Goal: Find specific page/section: Find specific page/section

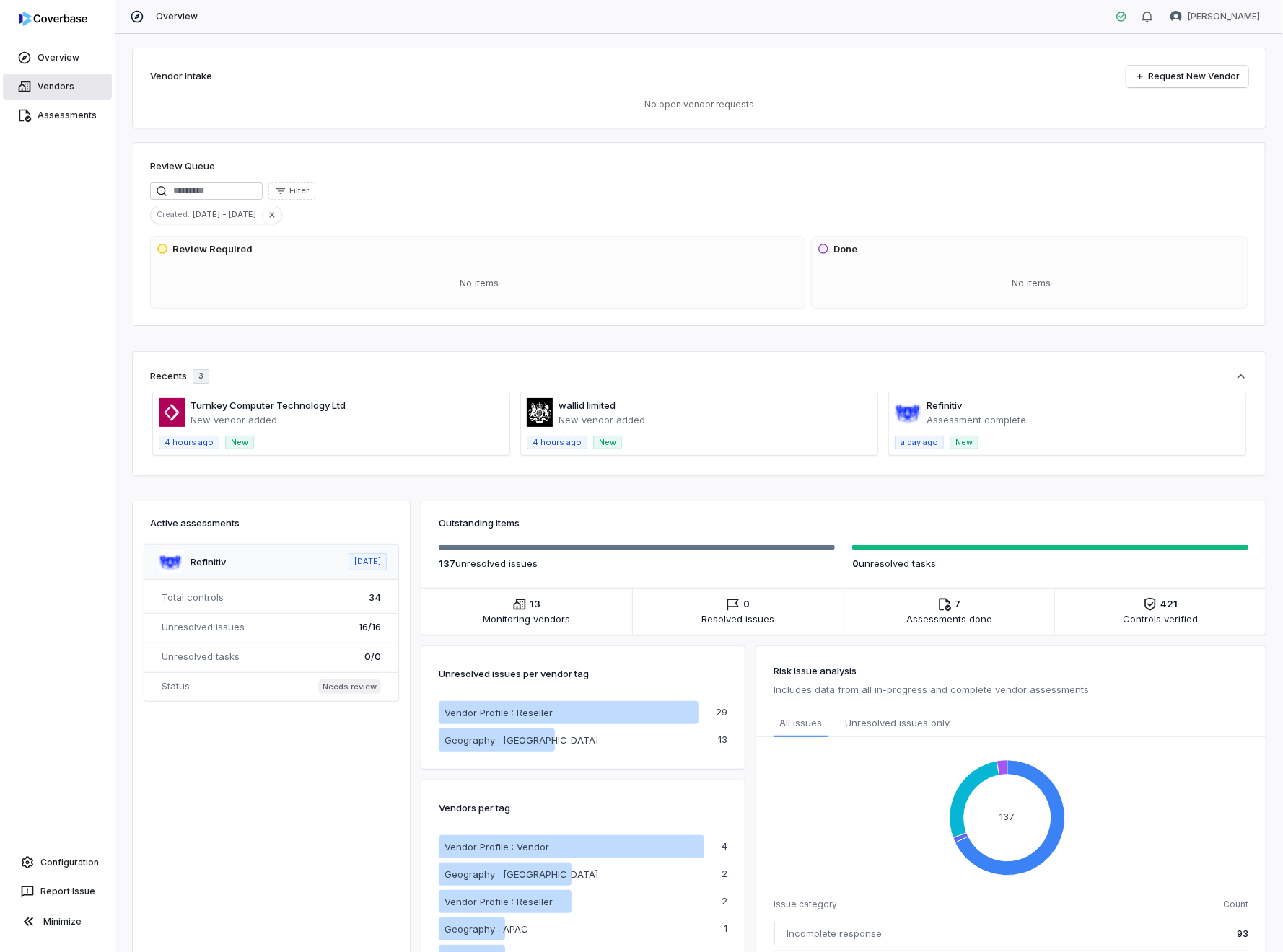
click at [52, 82] on link "Vendors" at bounding box center [57, 87] width 109 height 26
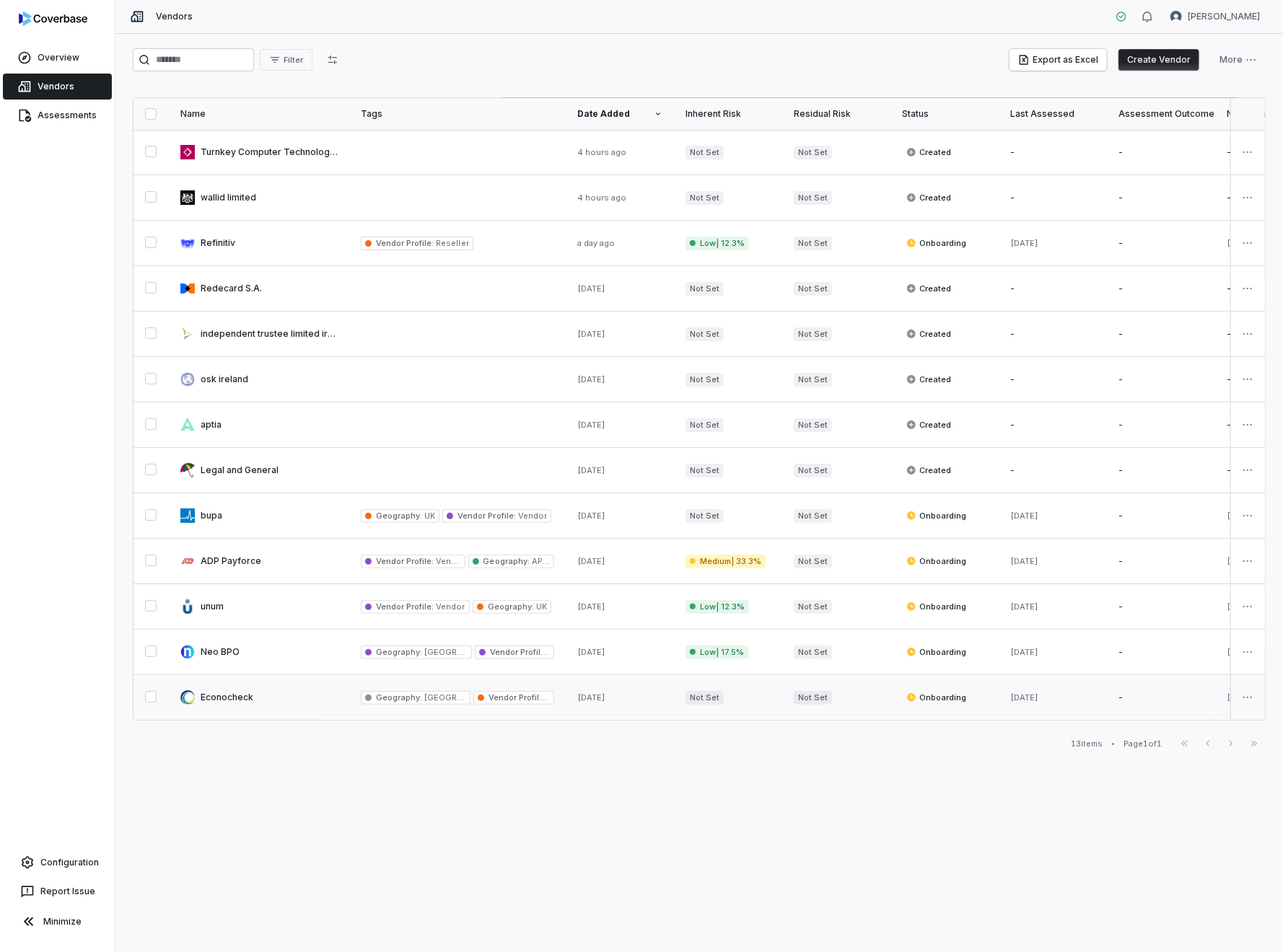
click at [211, 695] on link at bounding box center [259, 697] width 181 height 45
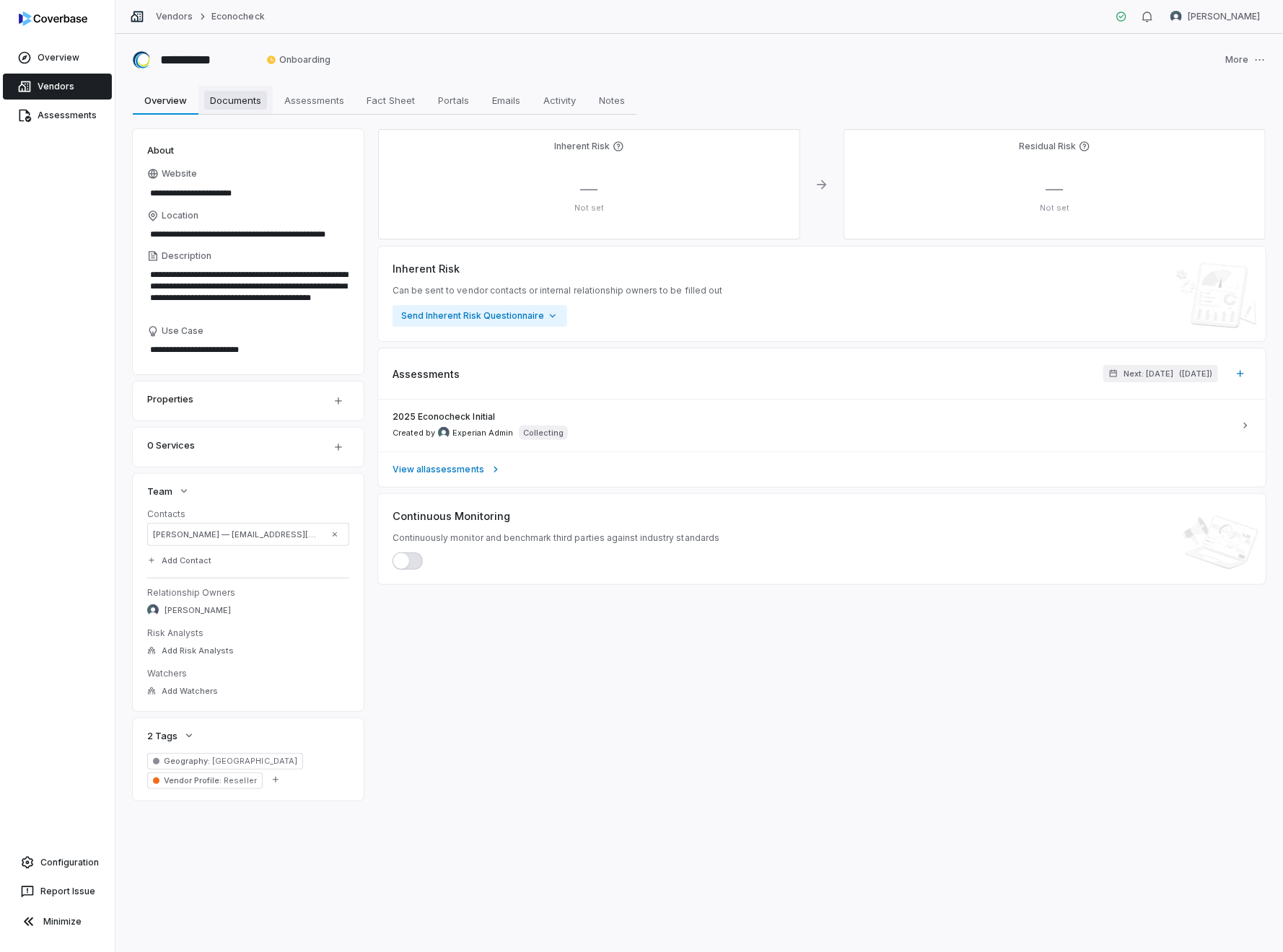
click at [222, 100] on span "Documents" at bounding box center [236, 100] width 63 height 18
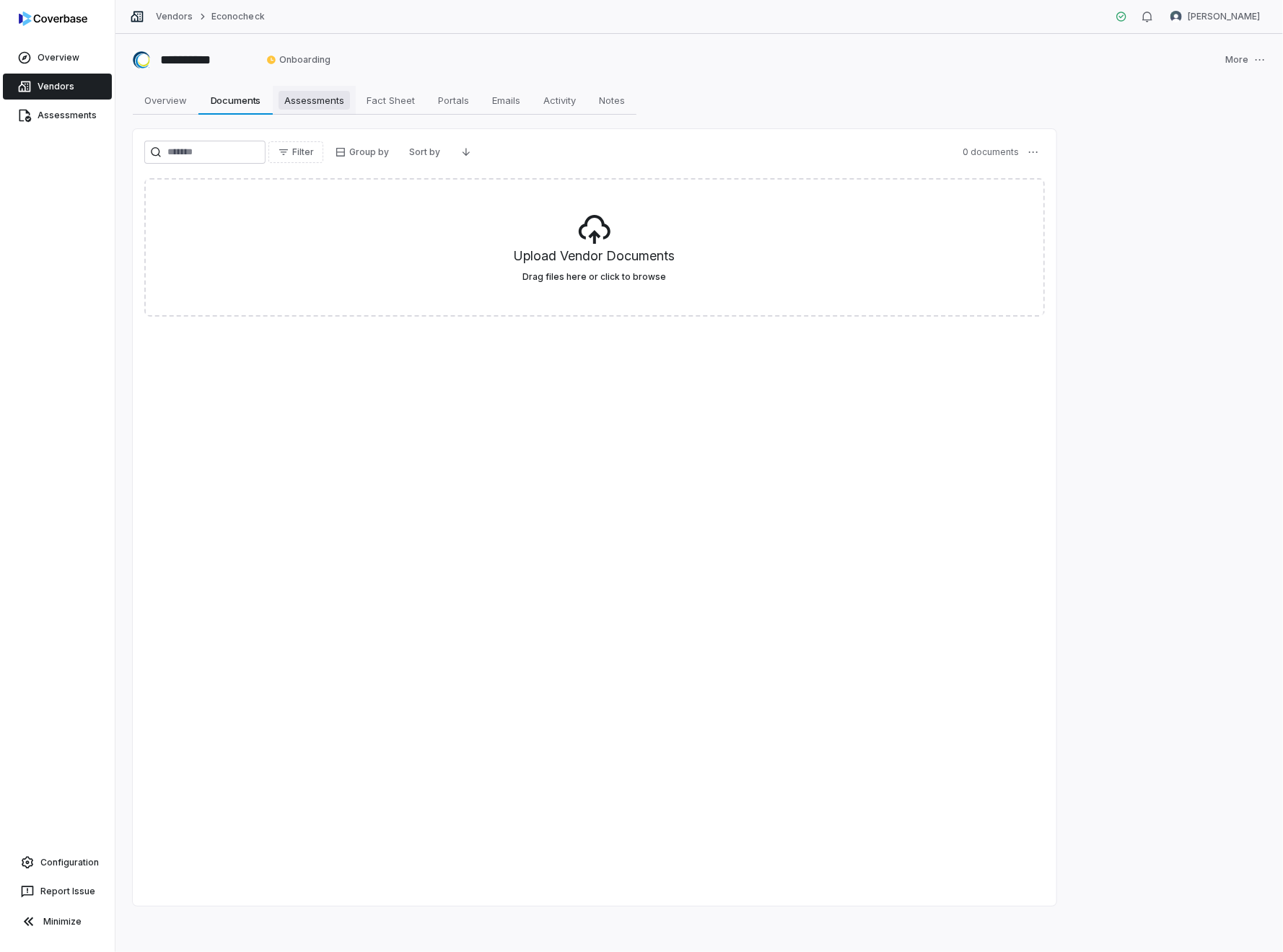
click at [294, 95] on span "Assessments" at bounding box center [313, 100] width 71 height 18
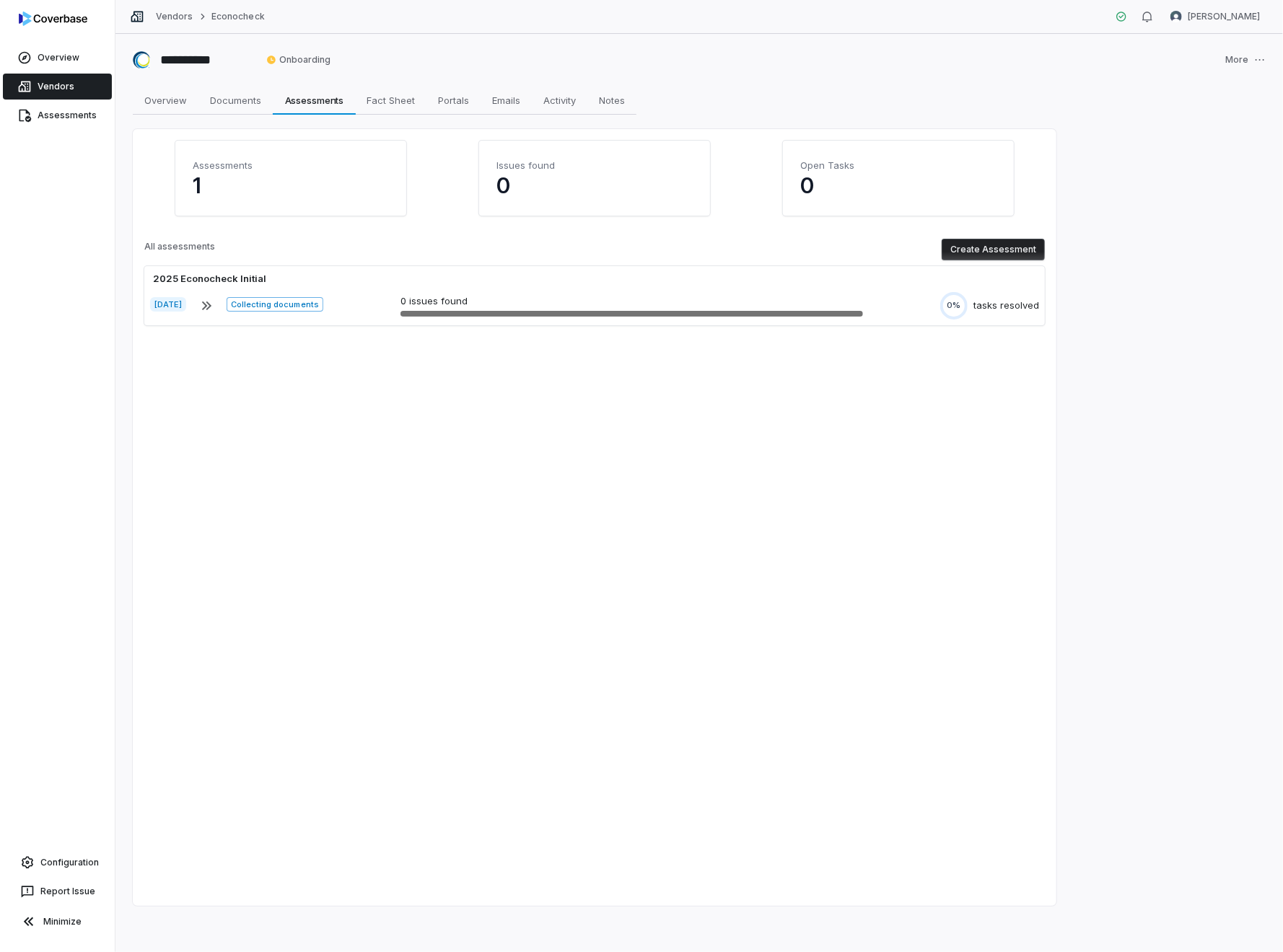
click at [1136, 498] on div "**********" at bounding box center [699, 493] width 1167 height 918
click at [151, 104] on span "Overview" at bounding box center [166, 100] width 54 height 18
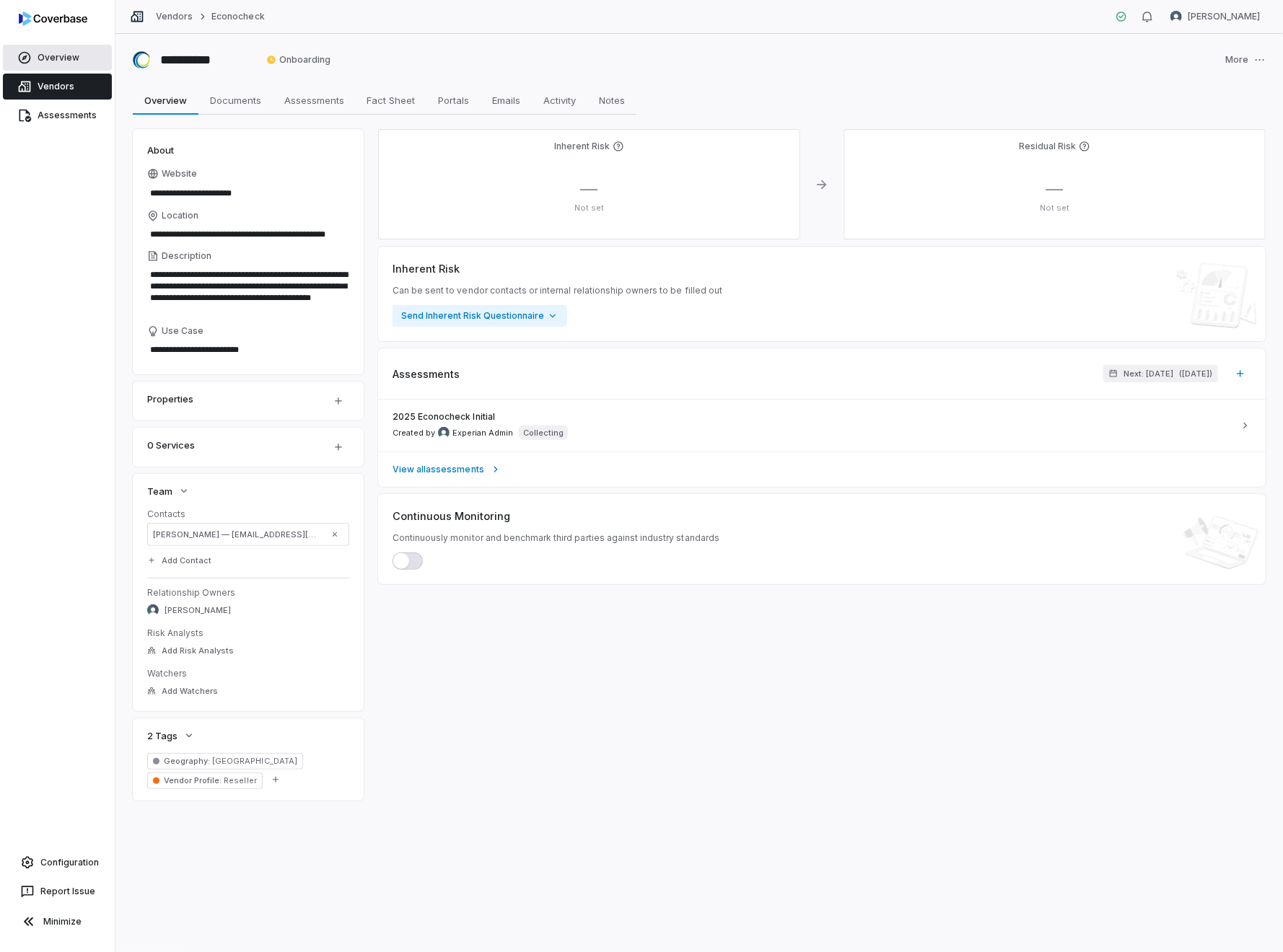
click at [54, 58] on link "Overview" at bounding box center [57, 58] width 109 height 26
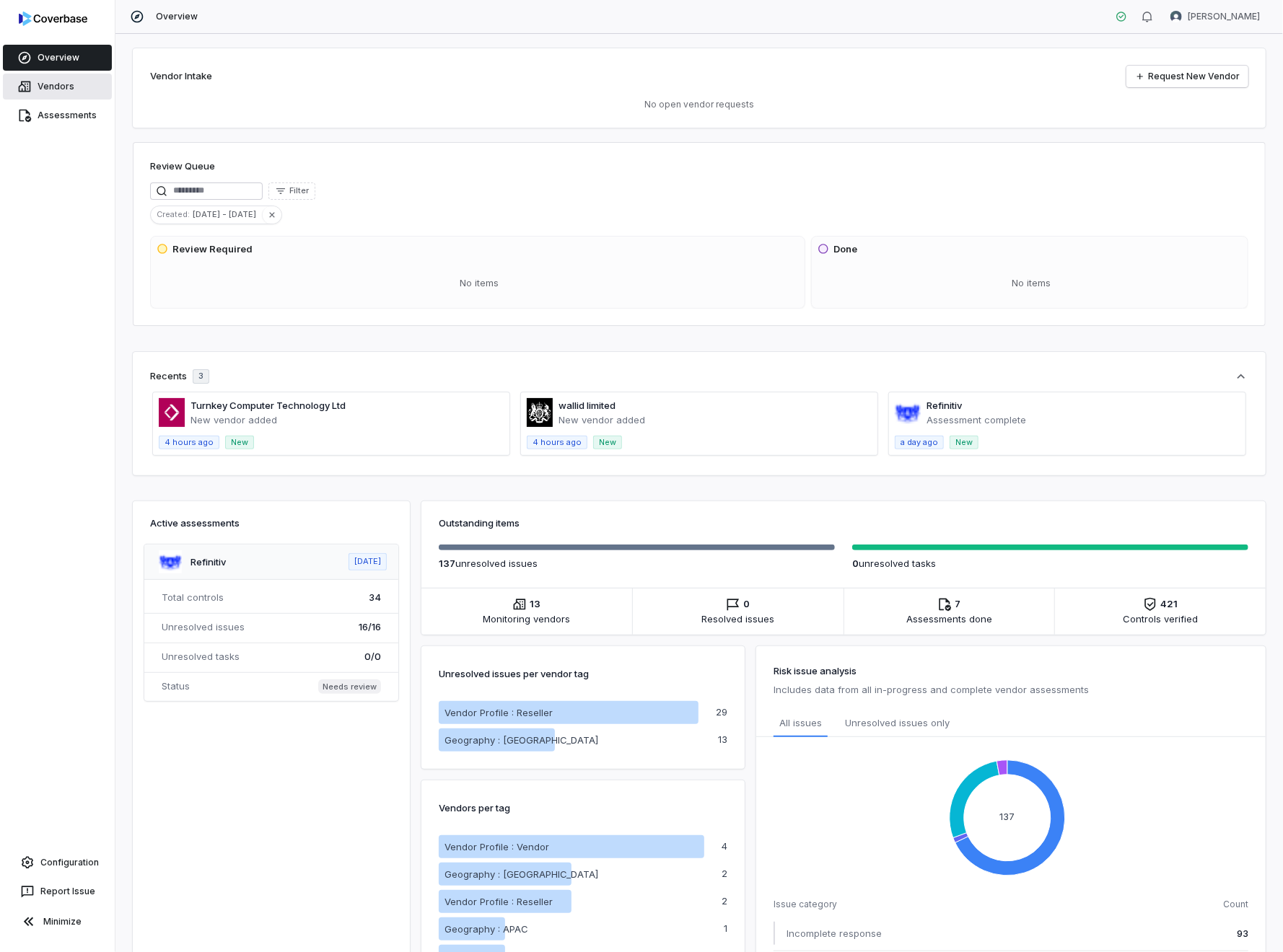
click at [68, 83] on link "Vendors" at bounding box center [57, 87] width 109 height 26
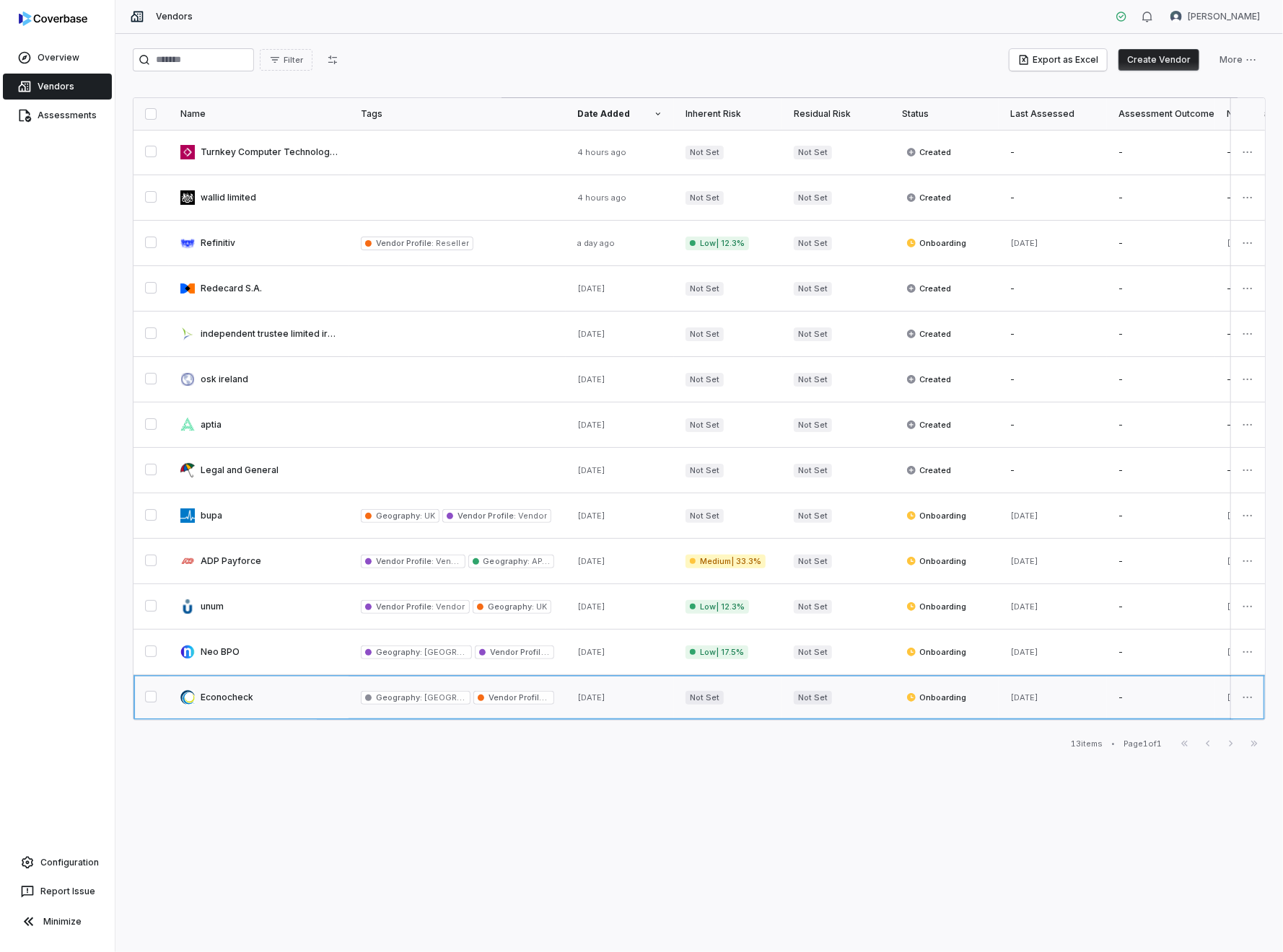
click at [221, 698] on link at bounding box center [259, 697] width 181 height 45
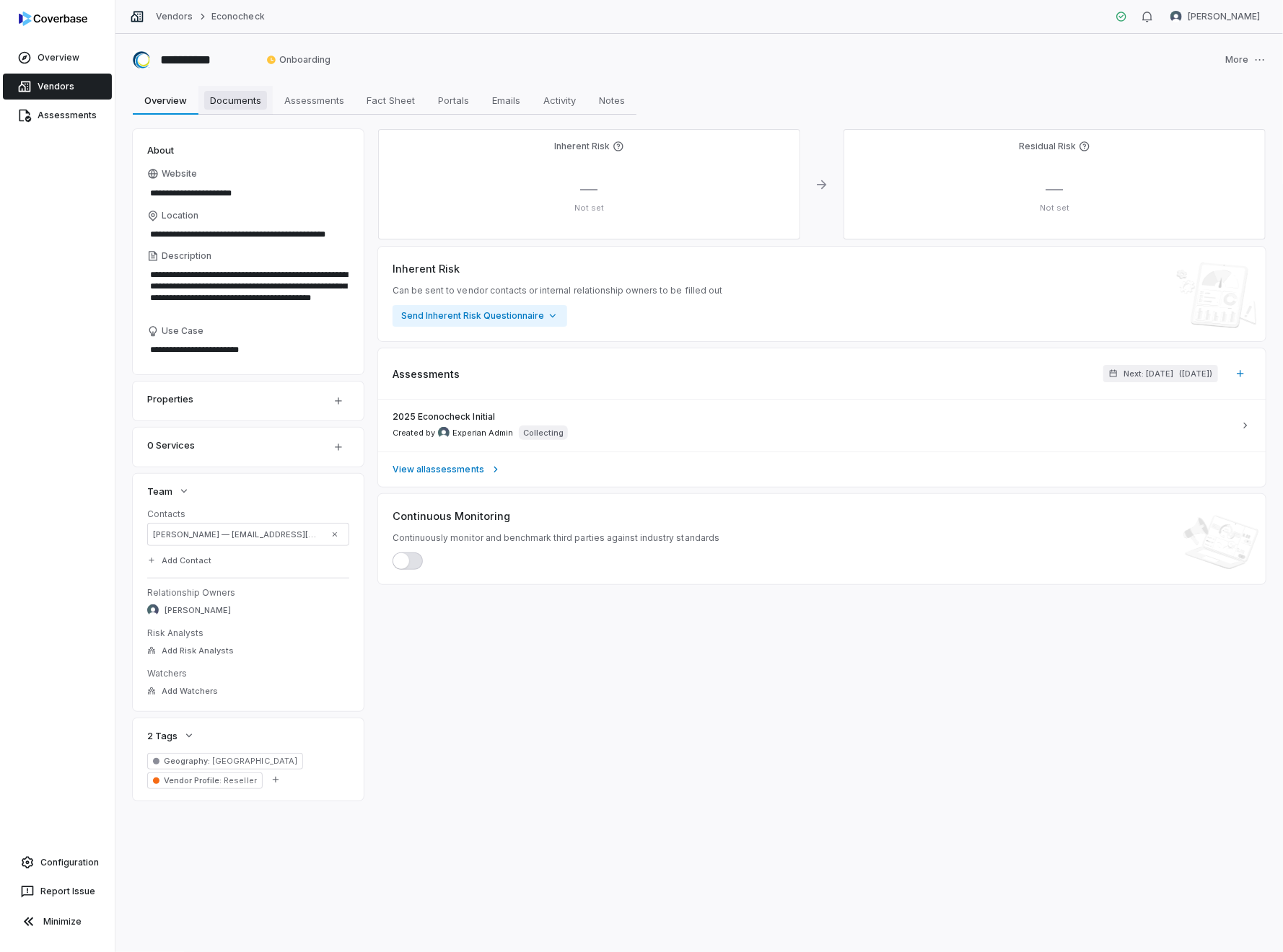
click at [233, 106] on span "Documents" at bounding box center [236, 100] width 63 height 18
type textarea "*"
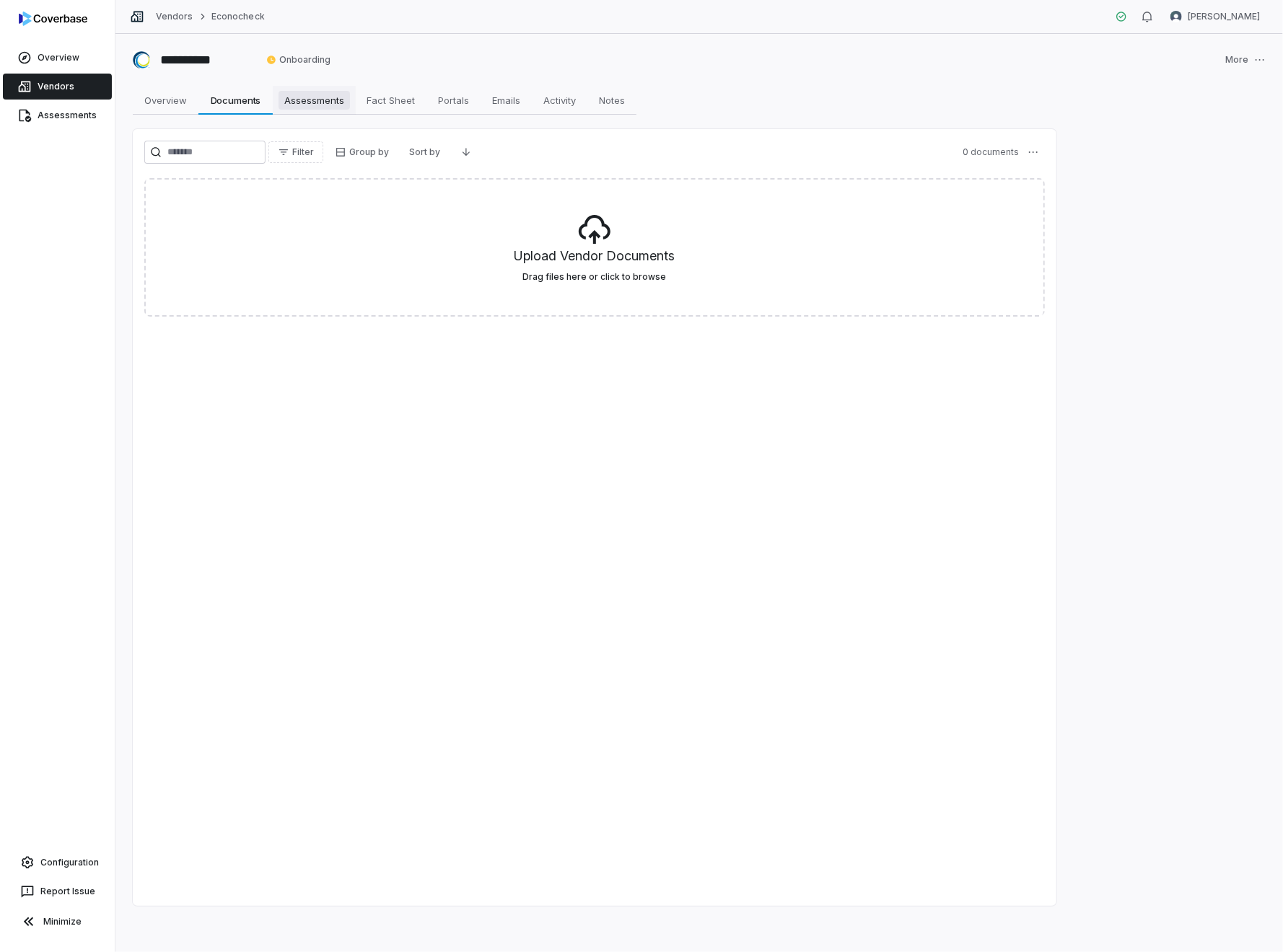
click at [290, 104] on span "Assessments" at bounding box center [313, 100] width 71 height 18
